Goal: Information Seeking & Learning: Learn about a topic

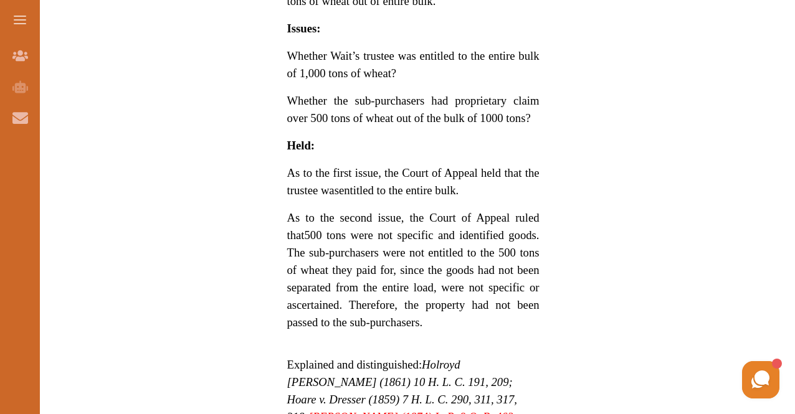
scroll to position [955, 0]
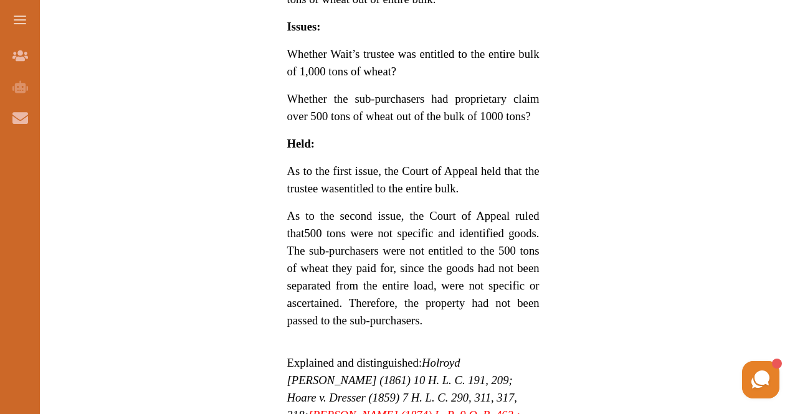
click at [430, 358] on em "Holroyd v. Marshall (1861) 10 H. L. C. 191, 209; Hoare v. Dresser (1859) 7 H. L…" at bounding box center [403, 397] width 233 height 83
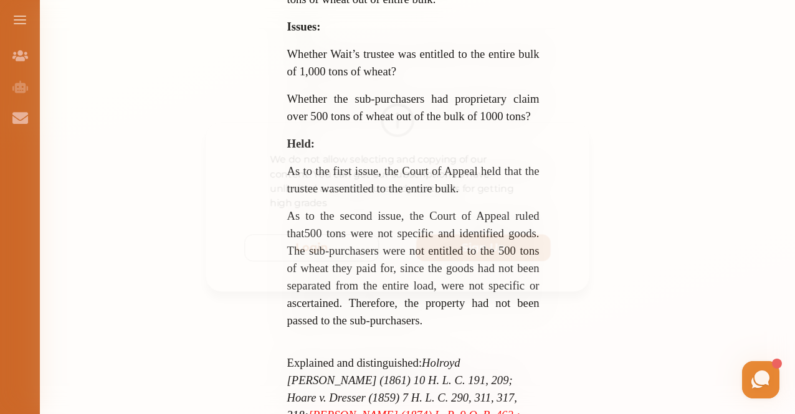
click at [758, 123] on div "We do not allow selecting and copying of our content. You can get our subscript…" at bounding box center [397, 207] width 795 height 414
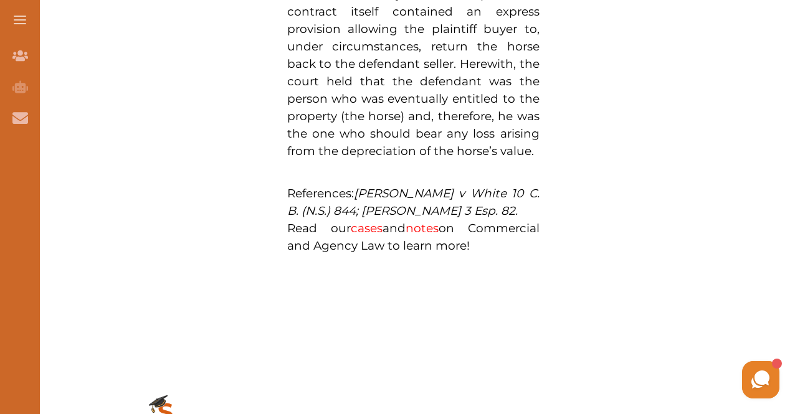
scroll to position [1161, 0]
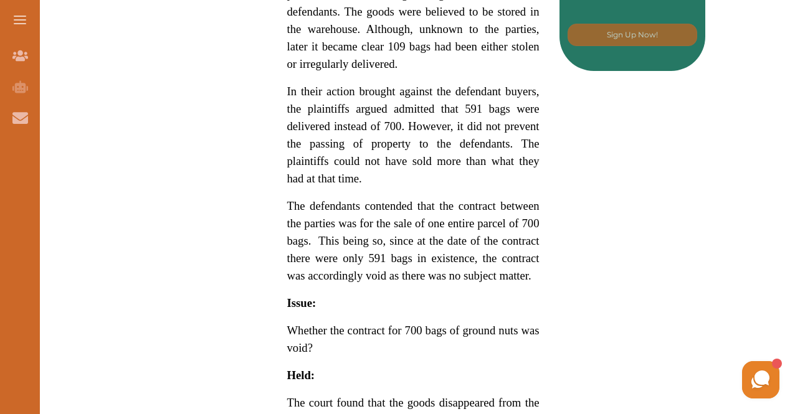
scroll to position [822, 0]
